Goal: Task Accomplishment & Management: Complete application form

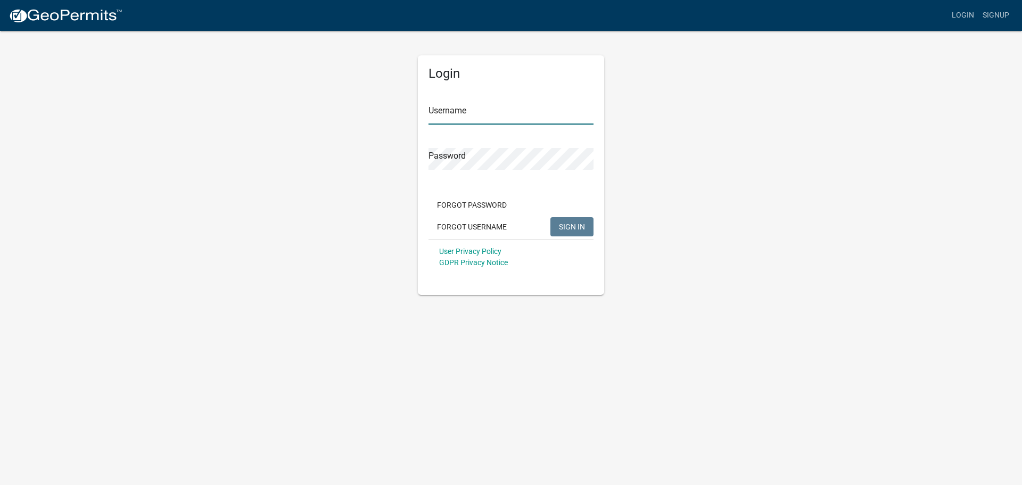
type input "[EMAIL_ADDRESS][DOMAIN_NAME]"
click at [576, 229] on span "SIGN IN" at bounding box center [572, 226] width 26 height 9
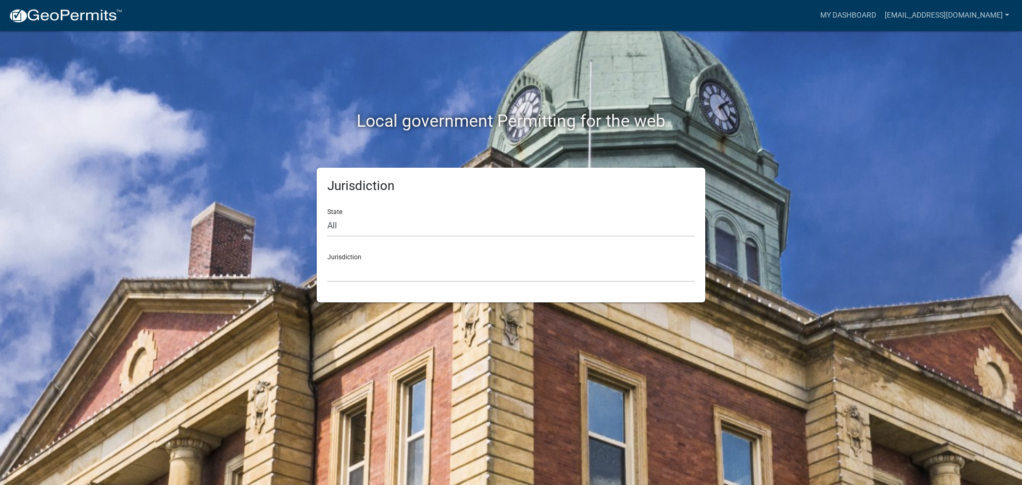
click at [131, 146] on div "Local government Permitting for the web Jurisdiction State All [US_STATE] [US_S…" at bounding box center [511, 242] width 1022 height 485
click at [344, 265] on select "[GEOGRAPHIC_DATA], [US_STATE] City of [GEOGRAPHIC_DATA], [US_STATE] [GEOGRAPHIC…" at bounding box center [510, 271] width 367 height 22
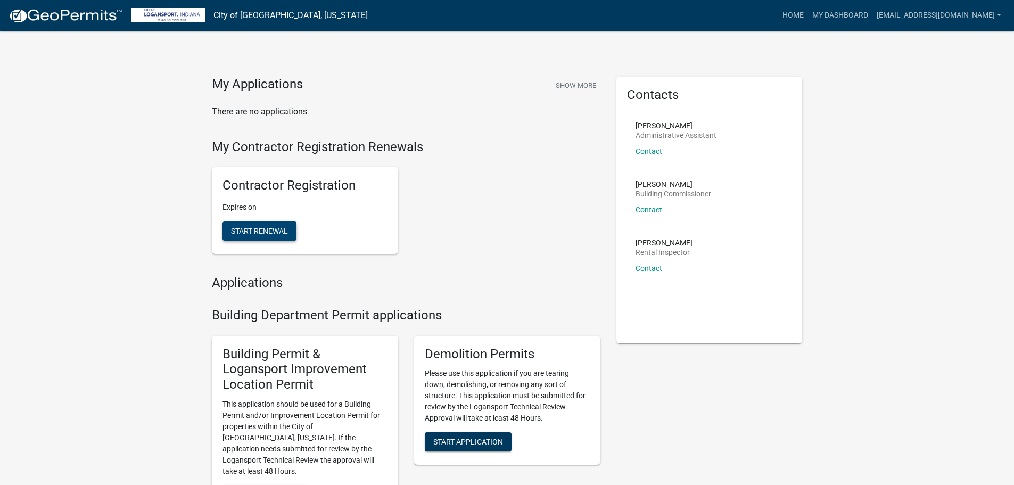
click at [278, 236] on button "Start Renewal" at bounding box center [259, 230] width 74 height 19
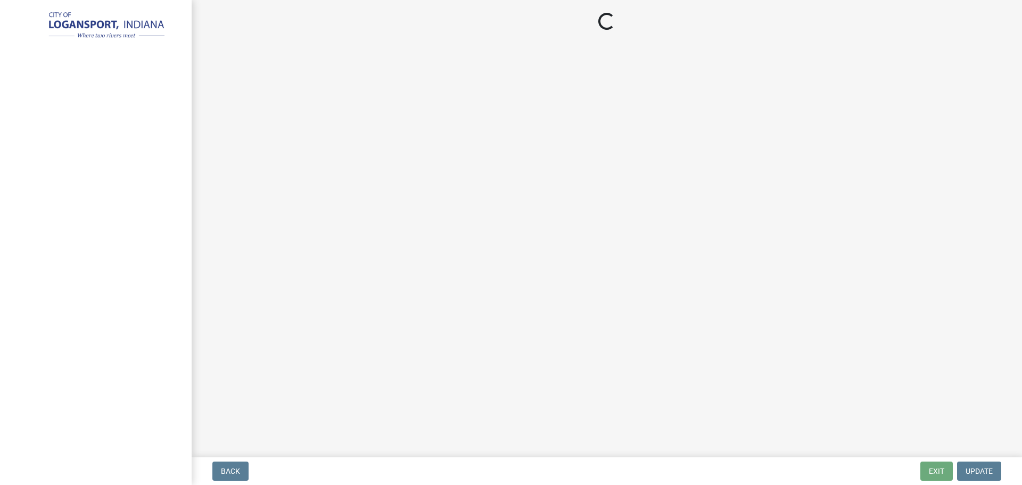
select select "IL"
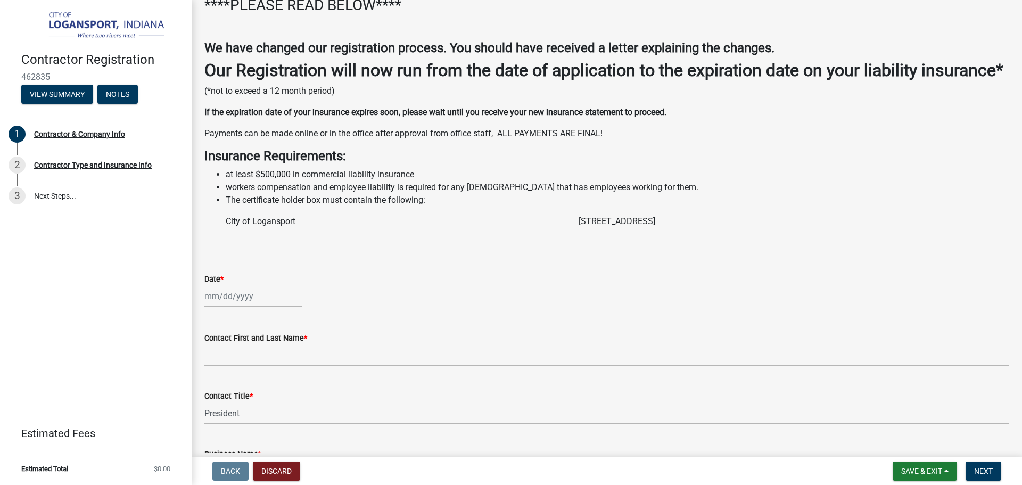
scroll to position [160, 0]
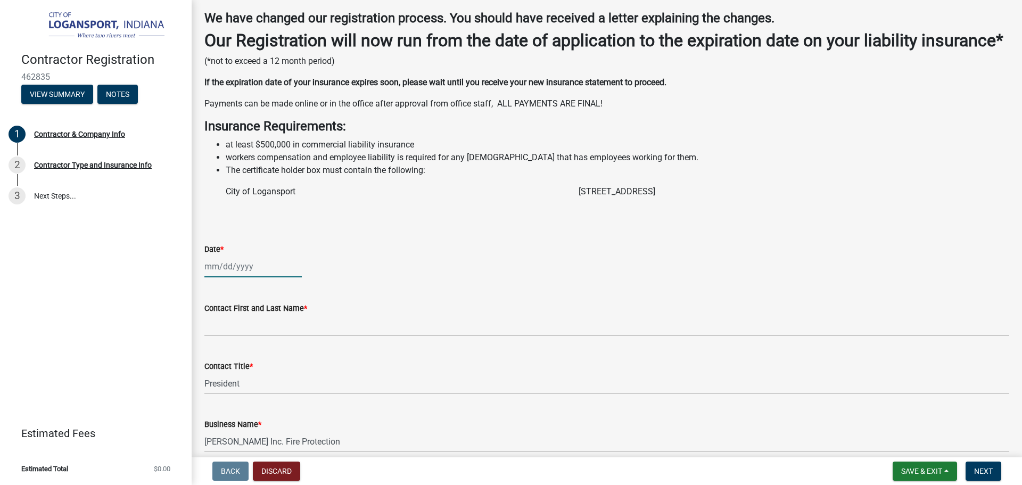
click at [209, 277] on div at bounding box center [252, 266] width 97 height 22
select select "8"
select select "2025"
click at [228, 366] on div "12" at bounding box center [232, 357] width 17 height 17
type input "[DATE]"
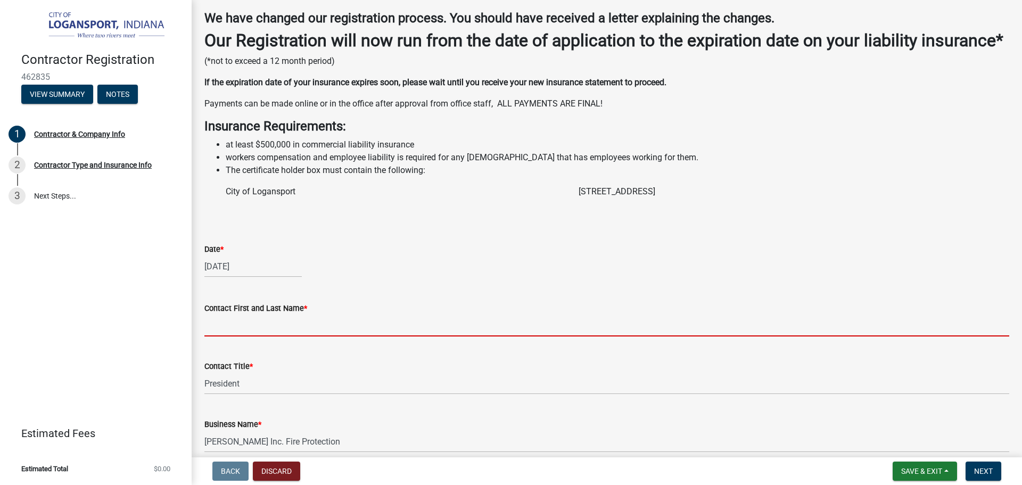
click at [217, 336] on input "Contact First and Last Name *" at bounding box center [606, 326] width 805 height 22
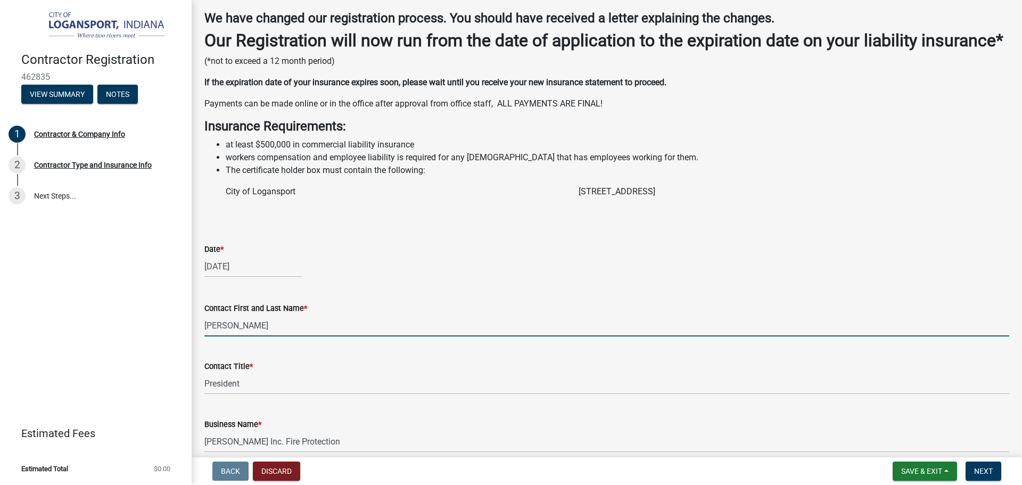
type input "[PERSON_NAME]"
click at [385, 277] on div "[DATE]" at bounding box center [606, 266] width 805 height 22
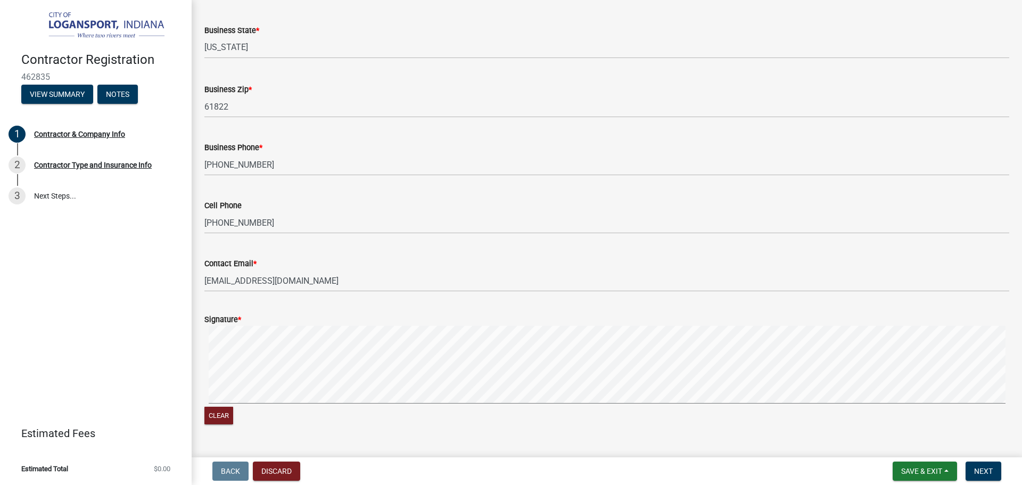
scroll to position [856, 0]
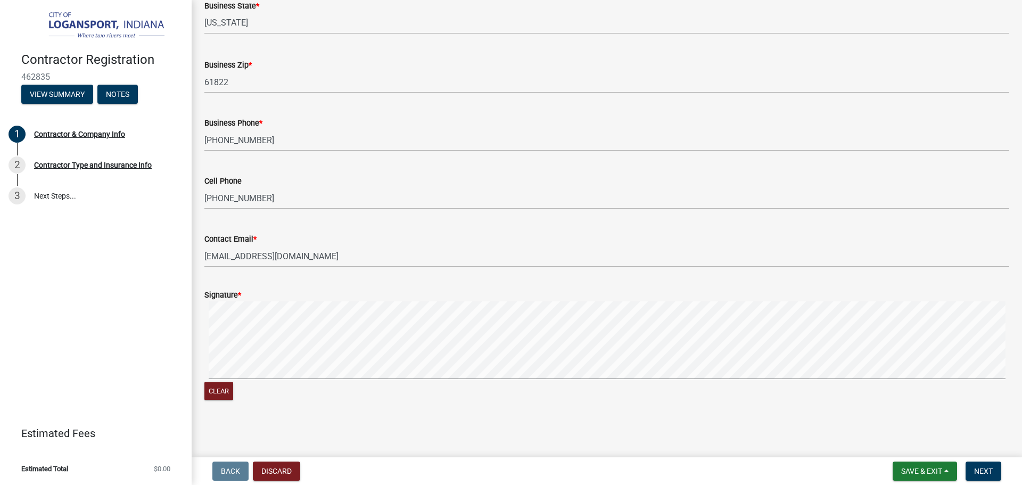
click at [201, 355] on div "Signature * Clear" at bounding box center [606, 339] width 821 height 127
click at [979, 470] on span "Next" at bounding box center [983, 471] width 19 height 9
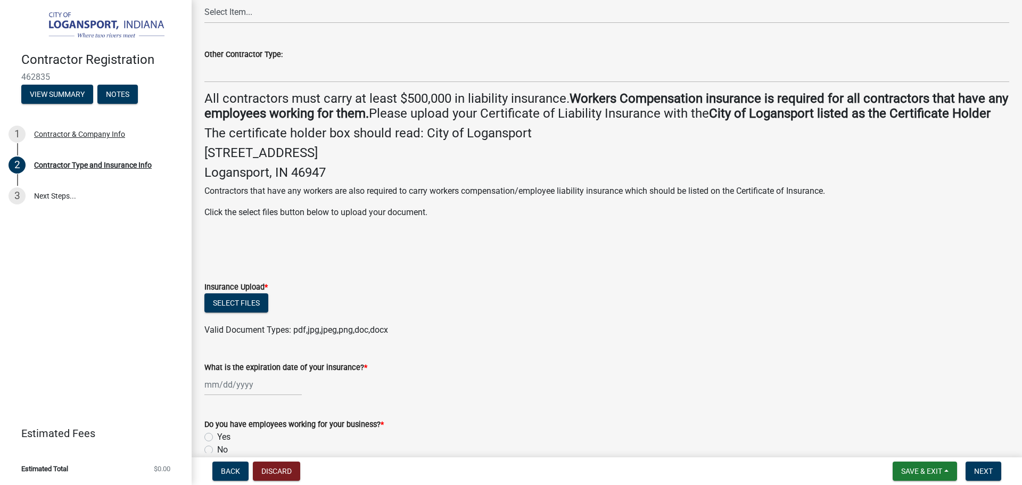
scroll to position [106, 0]
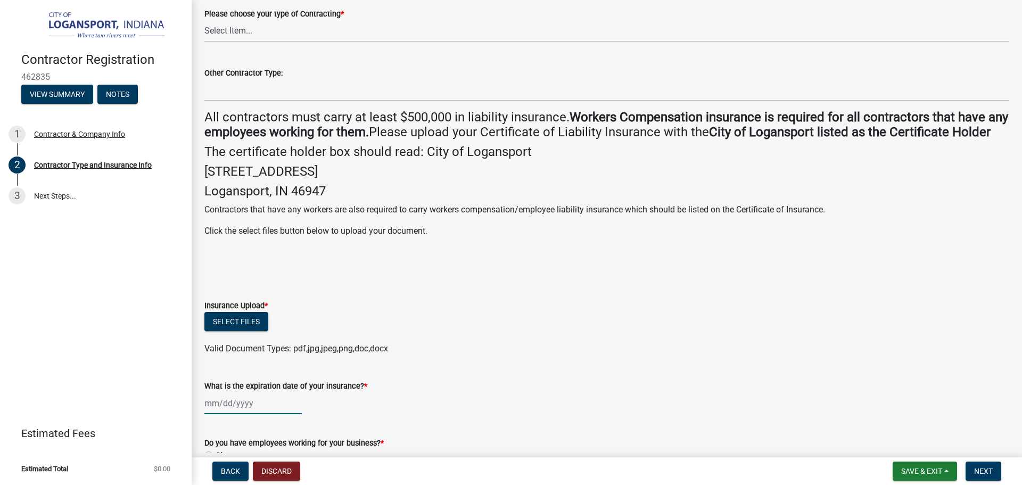
click at [205, 414] on div at bounding box center [252, 403] width 97 height 22
select select "8"
select select "2025"
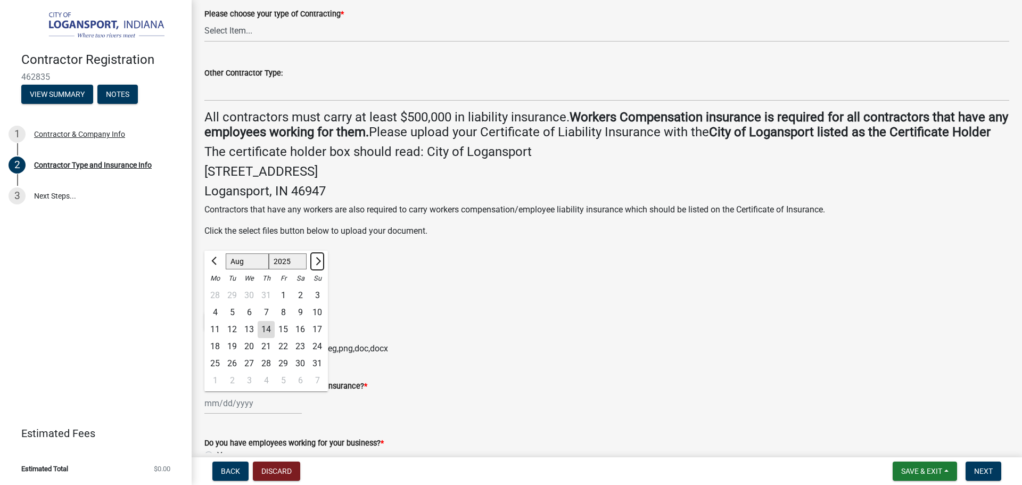
click at [316, 265] on span "Next month" at bounding box center [317, 261] width 8 height 8
select select "9"
click at [215, 304] on div "1" at bounding box center [214, 295] width 17 height 17
type input "[DATE]"
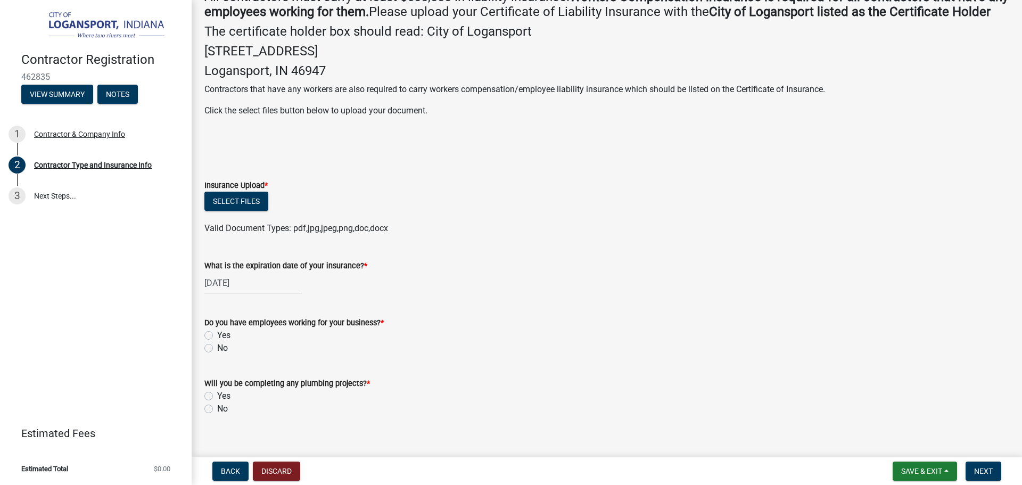
scroll to position [255, 0]
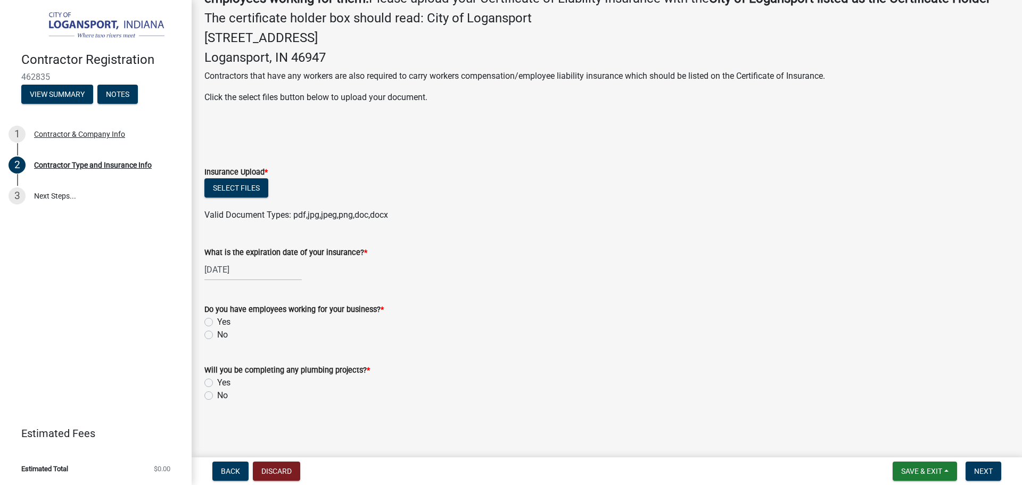
click at [217, 320] on label "Yes" at bounding box center [223, 322] width 13 height 13
click at [217, 320] on input "Yes" at bounding box center [220, 319] width 7 height 7
radio input "true"
click at [217, 395] on label "No" at bounding box center [222, 395] width 11 height 13
click at [217, 395] on input "No" at bounding box center [220, 392] width 7 height 7
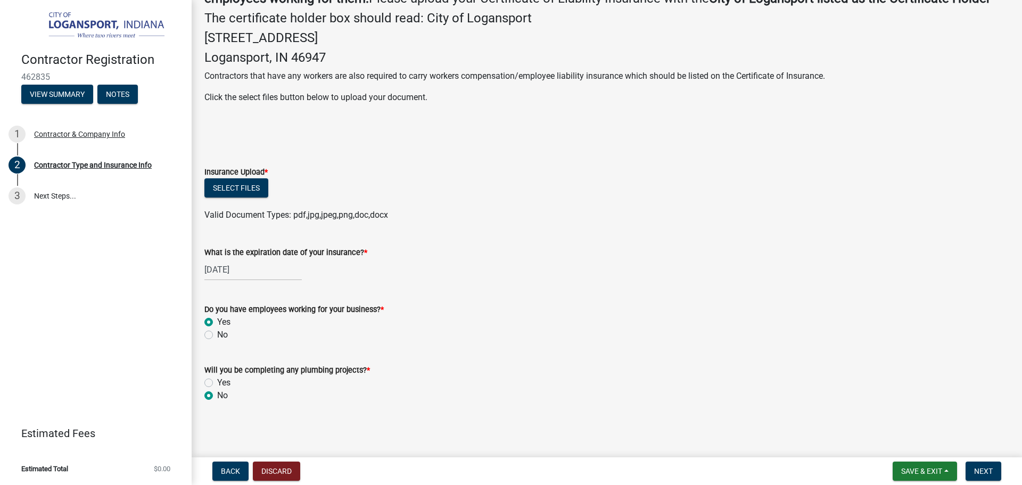
radio input "true"
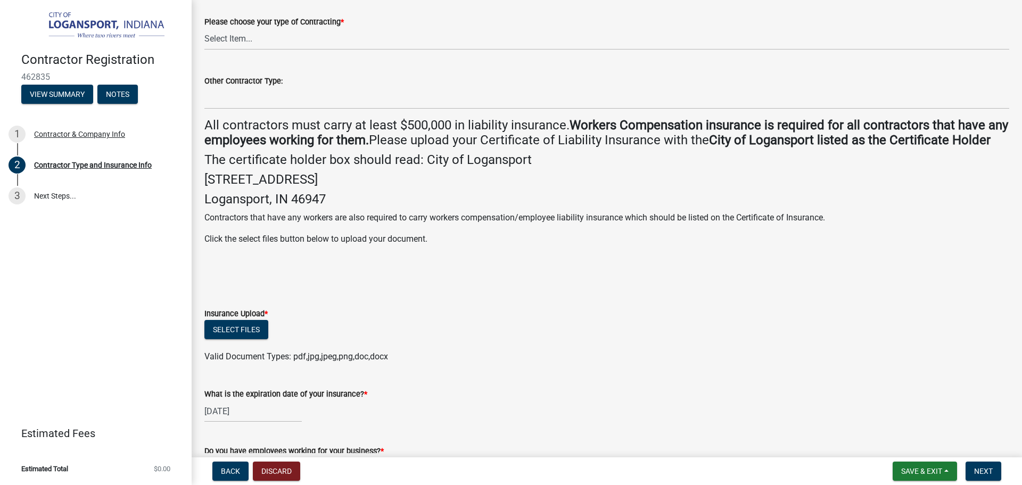
scroll to position [96, 0]
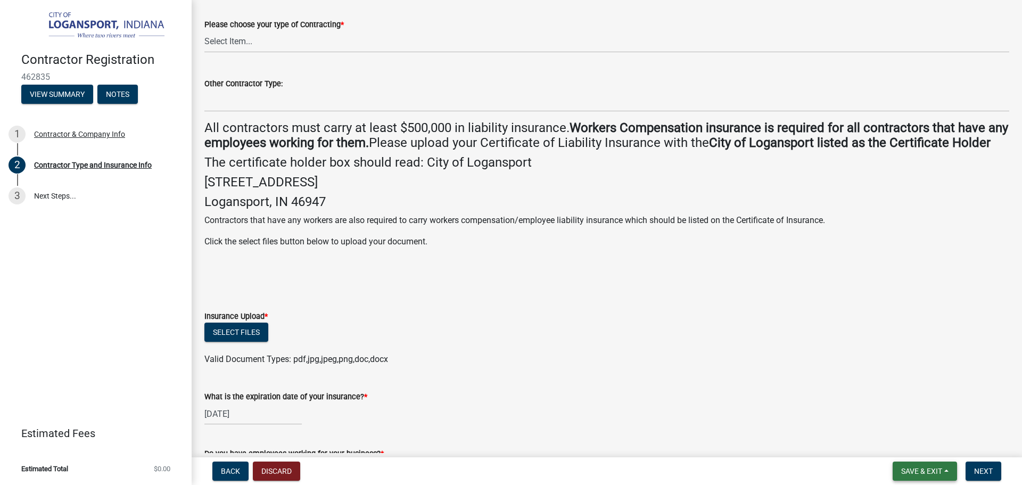
drag, startPoint x: 931, startPoint y: 471, endPoint x: 871, endPoint y: 453, distance: 62.1
click at [931, 472] on span "Save & Exit" at bounding box center [921, 471] width 41 height 9
click at [896, 419] on button "Save" at bounding box center [914, 418] width 85 height 26
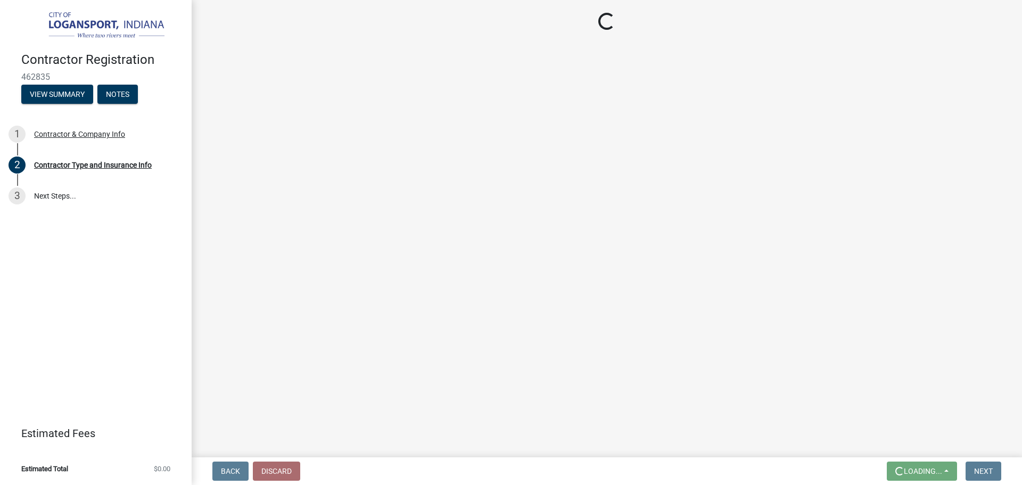
scroll to position [0, 0]
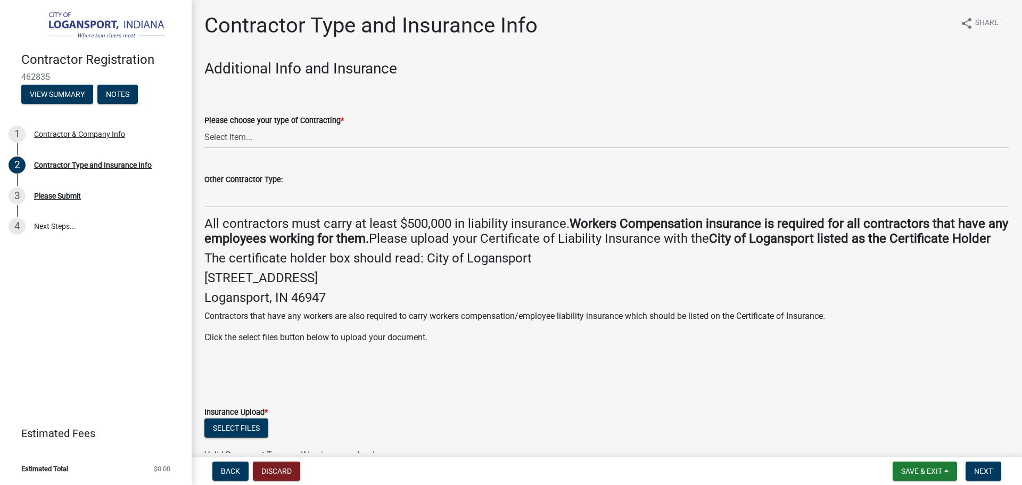
drag, startPoint x: 776, startPoint y: 64, endPoint x: 697, endPoint y: 97, distance: 86.6
click at [774, 65] on h3 "Additional Info and Insurance" at bounding box center [606, 69] width 805 height 18
click at [238, 437] on button "Select files" at bounding box center [236, 427] width 64 height 19
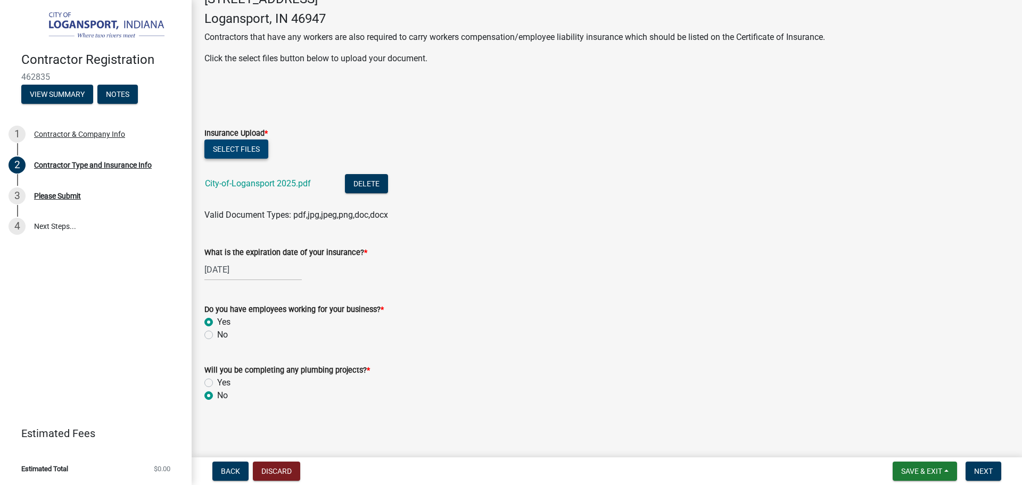
scroll to position [294, 0]
click at [991, 469] on span "Next" at bounding box center [983, 471] width 19 height 9
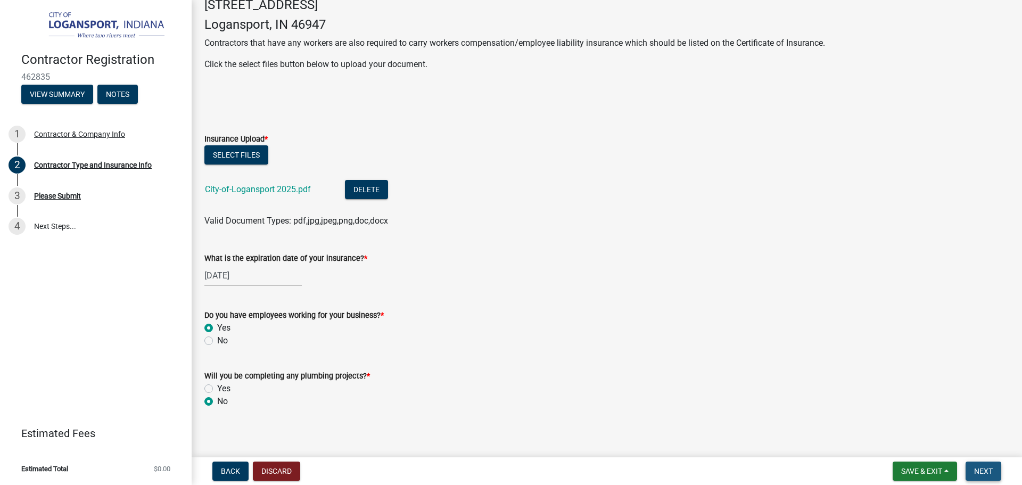
scroll to position [316, 0]
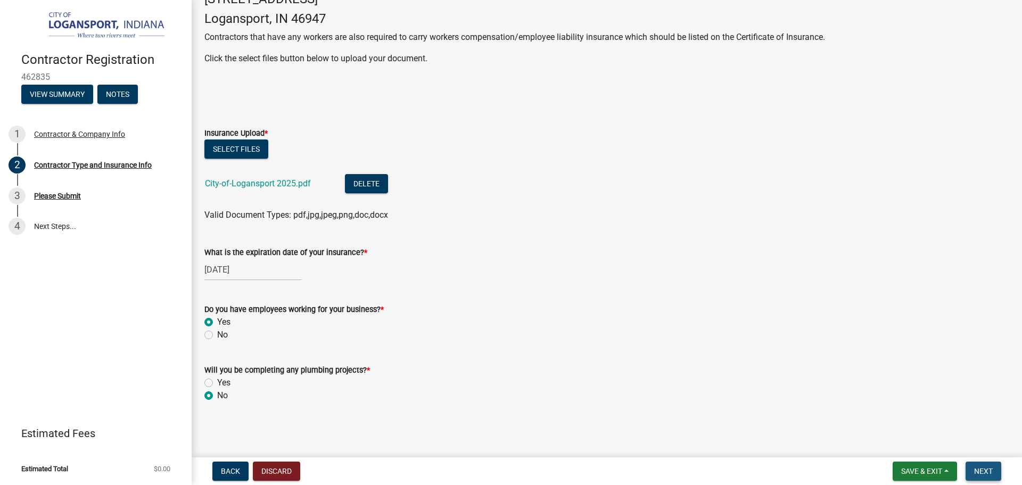
click at [990, 473] on span "Next" at bounding box center [983, 471] width 19 height 9
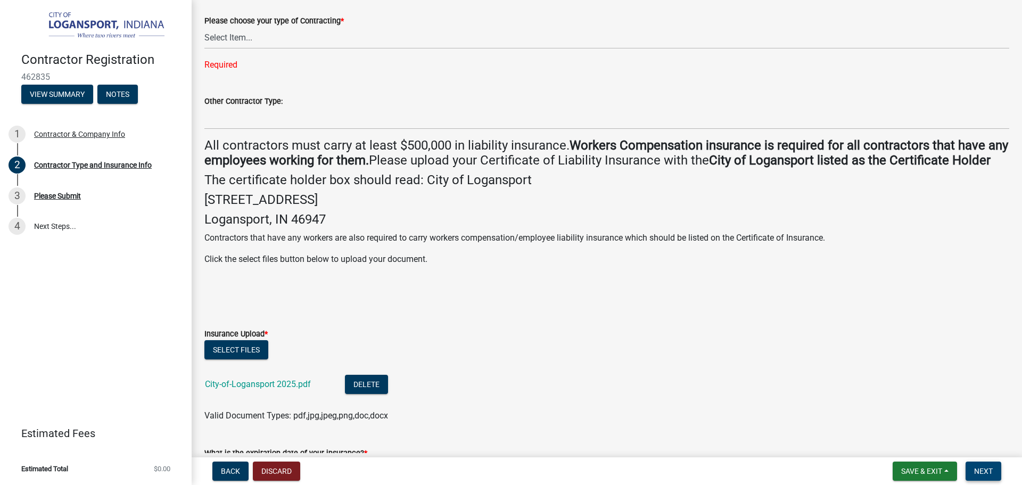
scroll to position [49, 0]
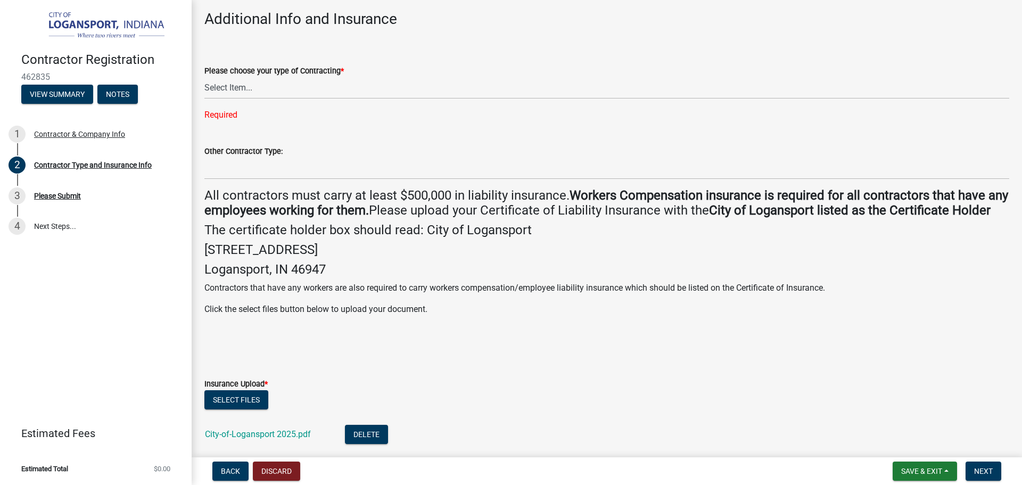
click at [279, 111] on div "Required" at bounding box center [606, 115] width 805 height 13
click at [227, 87] on select "Select Item... Plumber General HVAC Other Roofer Tree Service Demolition" at bounding box center [606, 88] width 805 height 22
click at [204, 77] on select "Select Item... Plumber General HVAC Other Roofer Tree Service Demolition" at bounding box center [606, 88] width 805 height 22
select select "73fa514f-962c-4cd7-b720-93935cffebfa"
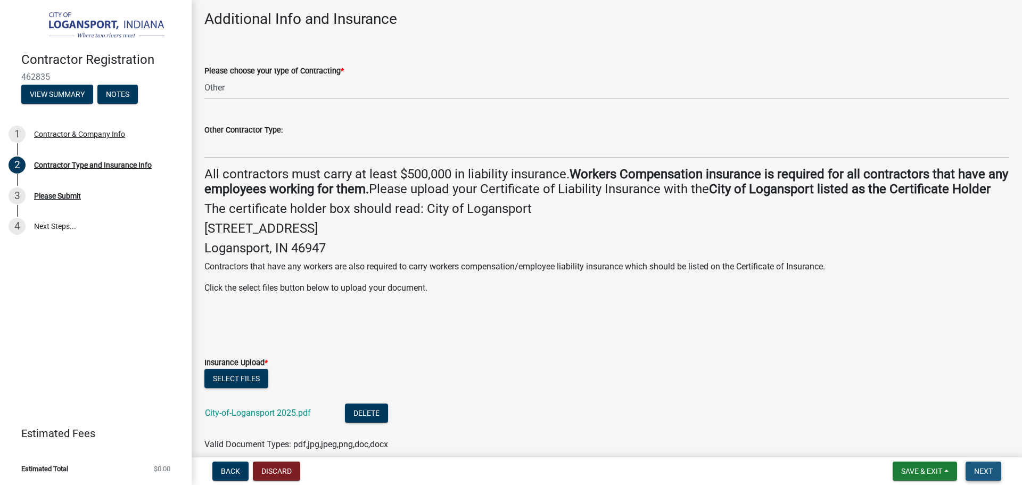
click at [986, 470] on span "Next" at bounding box center [983, 471] width 19 height 9
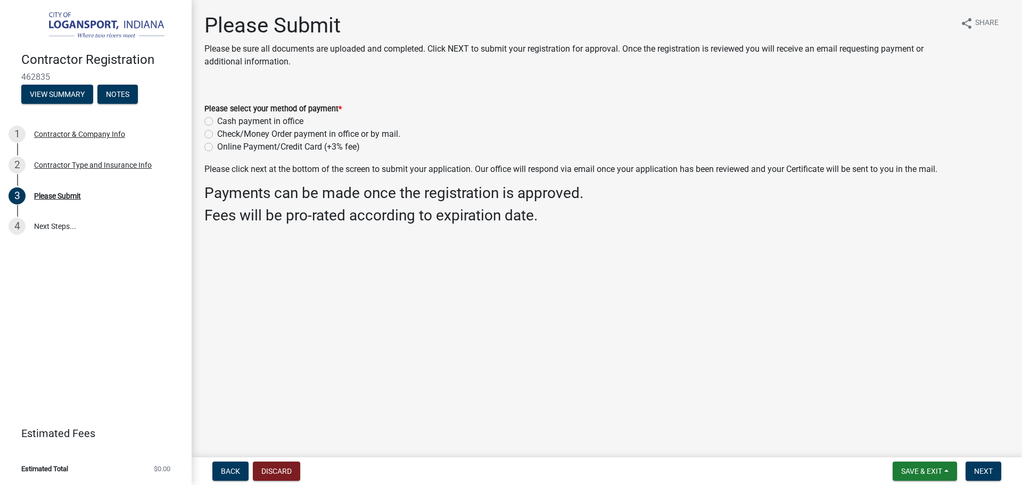
click at [217, 148] on label "Online Payment/Credit Card (+3% fee)" at bounding box center [288, 146] width 143 height 13
click at [217, 147] on input "Online Payment/Credit Card (+3% fee)" at bounding box center [220, 143] width 7 height 7
radio input "true"
click at [993, 473] on span "Next" at bounding box center [983, 471] width 19 height 9
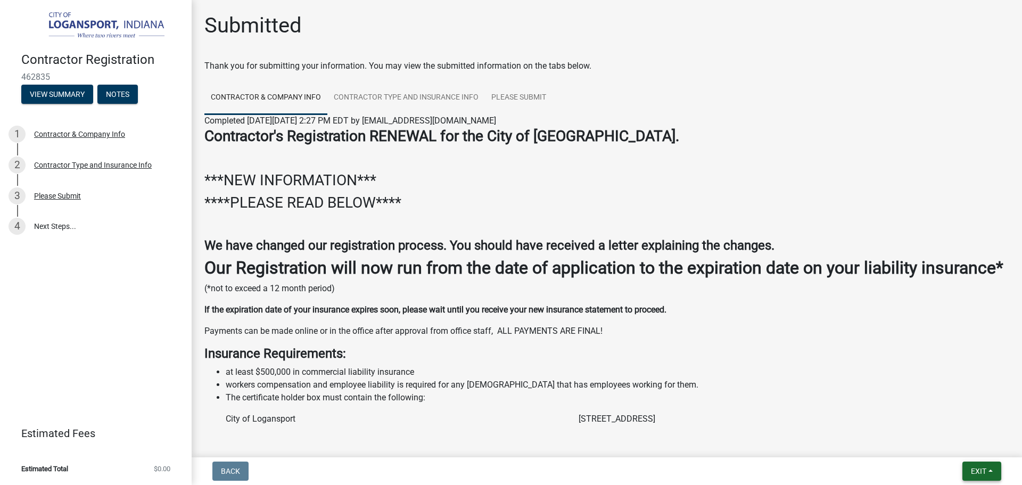
click at [984, 468] on span "Exit" at bounding box center [978, 471] width 15 height 9
click at [945, 441] on button "Save & Exit" at bounding box center [958, 444] width 85 height 26
